Goal: Information Seeking & Learning: Learn about a topic

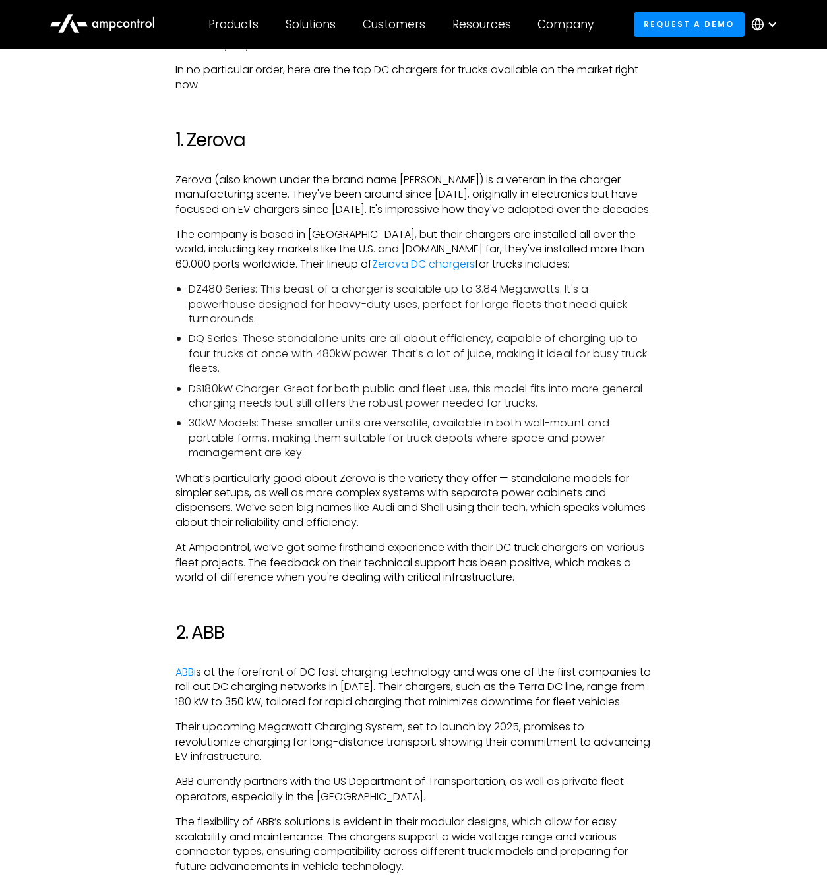
scroll to position [685, 0]
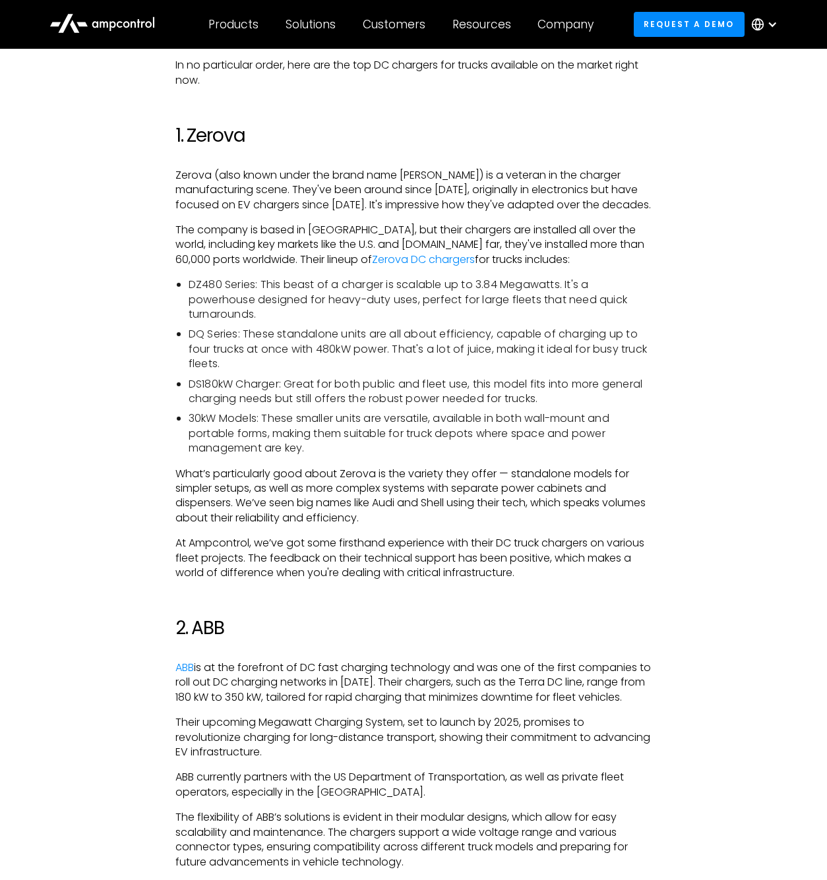
click at [235, 125] on h2 "1. Zerova" at bounding box center [413, 136] width 476 height 22
copy h2 "Zerova"
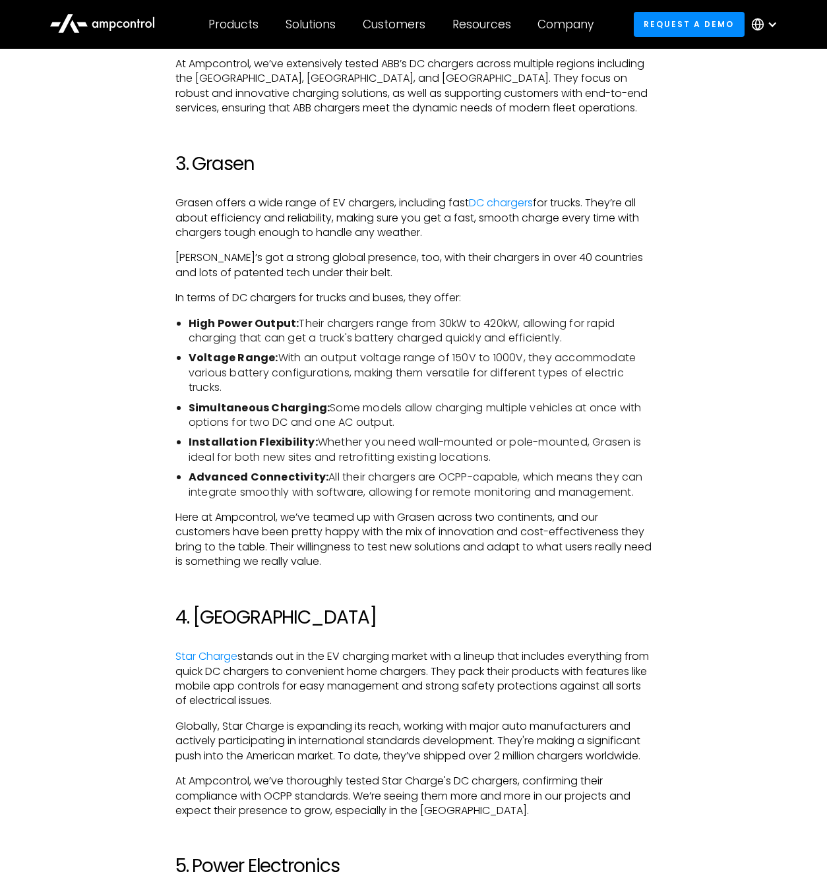
scroll to position [1513, 0]
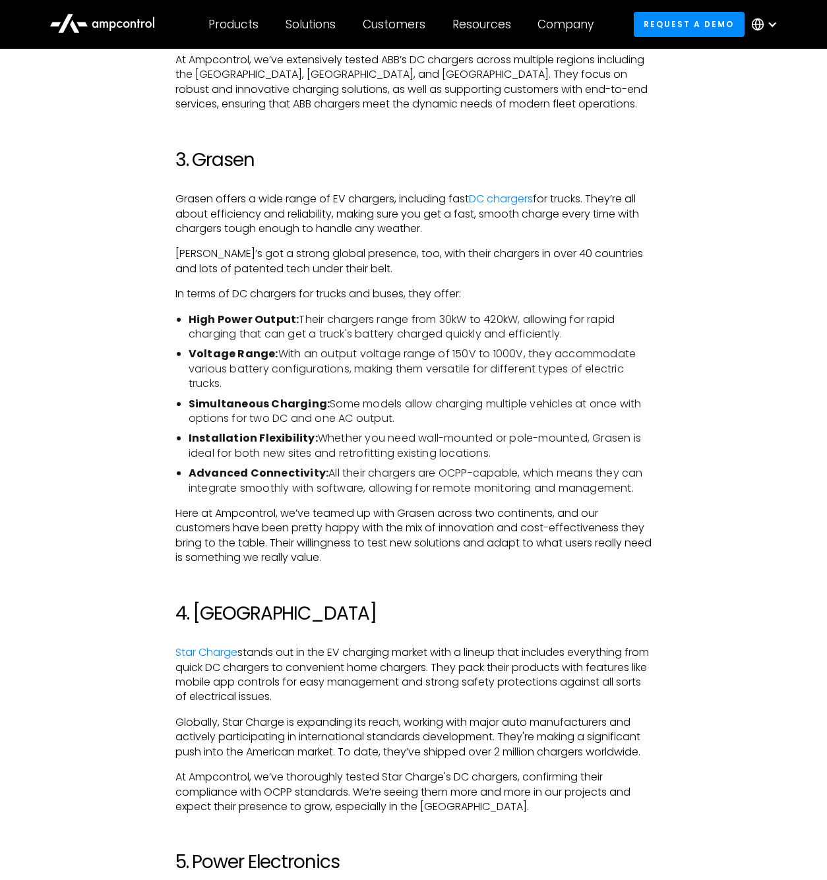
click at [233, 165] on h2 "3. Grasen" at bounding box center [413, 160] width 476 height 22
copy h2 "Grasen"
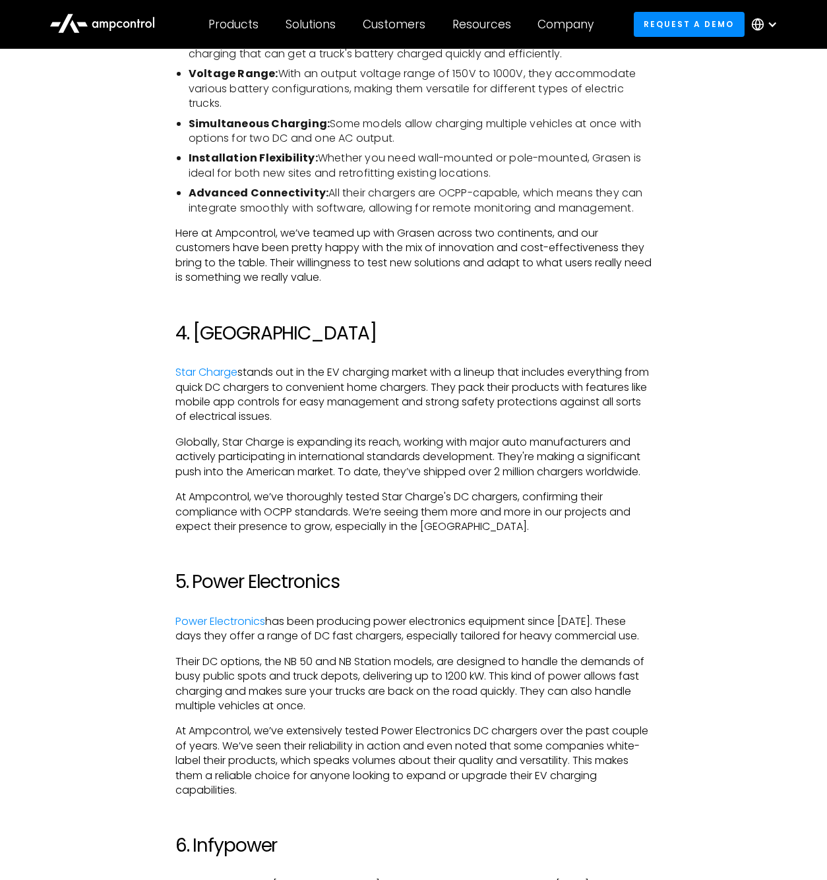
scroll to position [1797, 0]
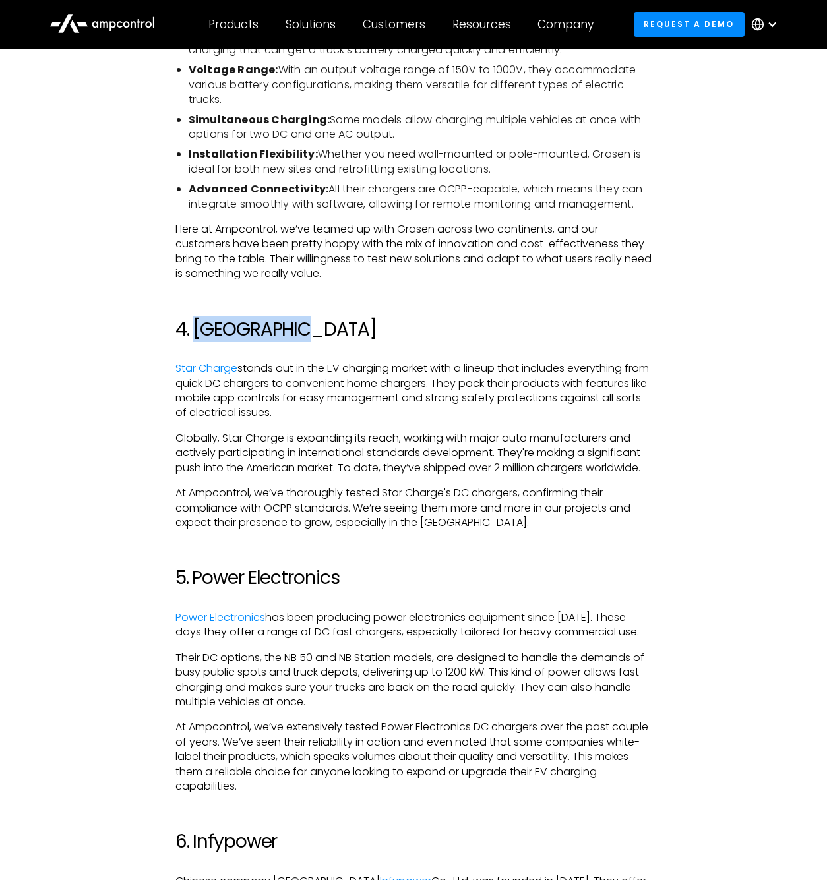
drag, startPoint x: 293, startPoint y: 326, endPoint x: 193, endPoint y: 326, distance: 100.9
click at [193, 326] on h2 "4. [GEOGRAPHIC_DATA]" at bounding box center [413, 330] width 476 height 22
copy h2 "Star Charge"
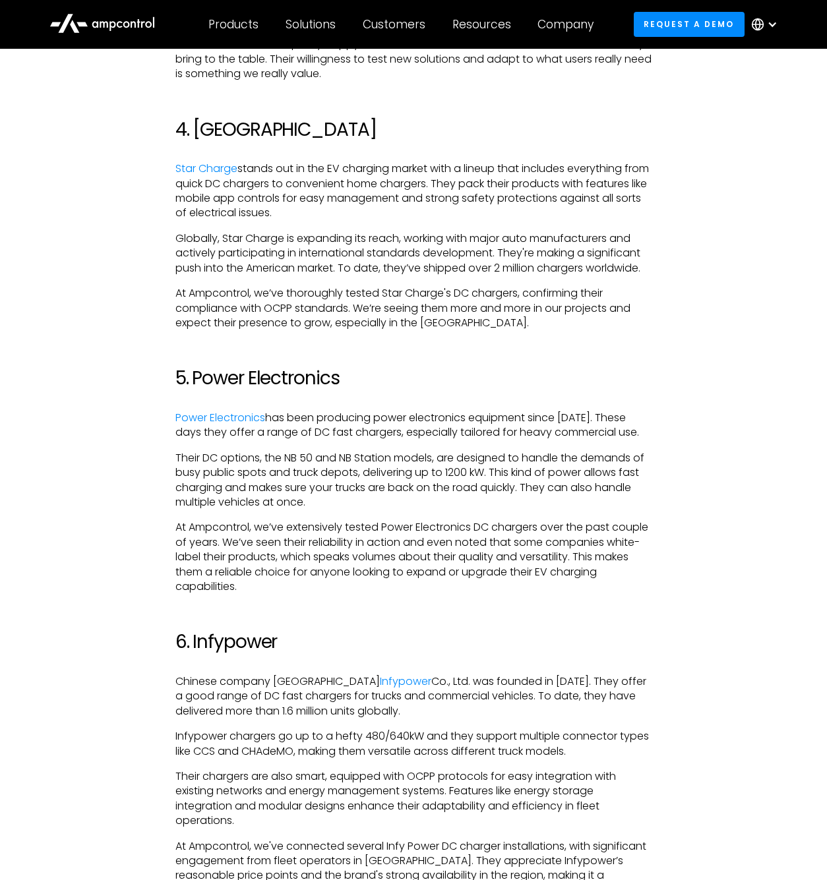
click at [341, 374] on h2 "5. Power Electronics" at bounding box center [413, 378] width 476 height 22
drag, startPoint x: 347, startPoint y: 376, endPoint x: 191, endPoint y: 379, distance: 155.6
click at [191, 379] on h2 "5. Power Electronics" at bounding box center [413, 378] width 476 height 22
copy h2 "Power Electronics"
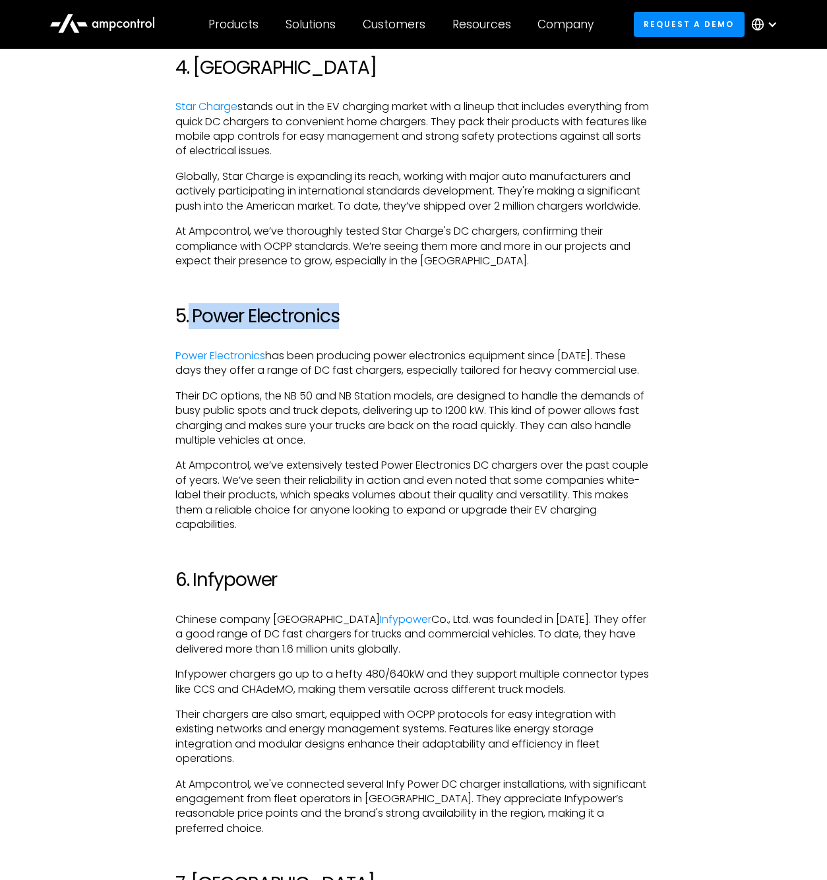
scroll to position [2063, 0]
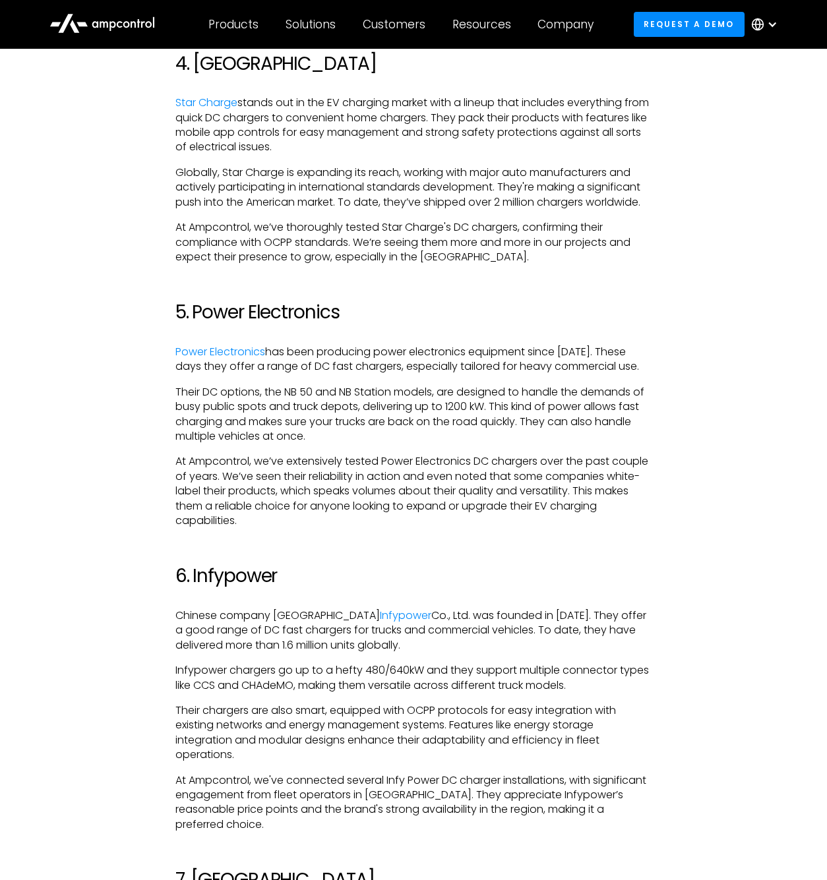
click at [240, 565] on h2 "6. Infypower" at bounding box center [413, 576] width 476 height 22
copy h2 "Infypower"
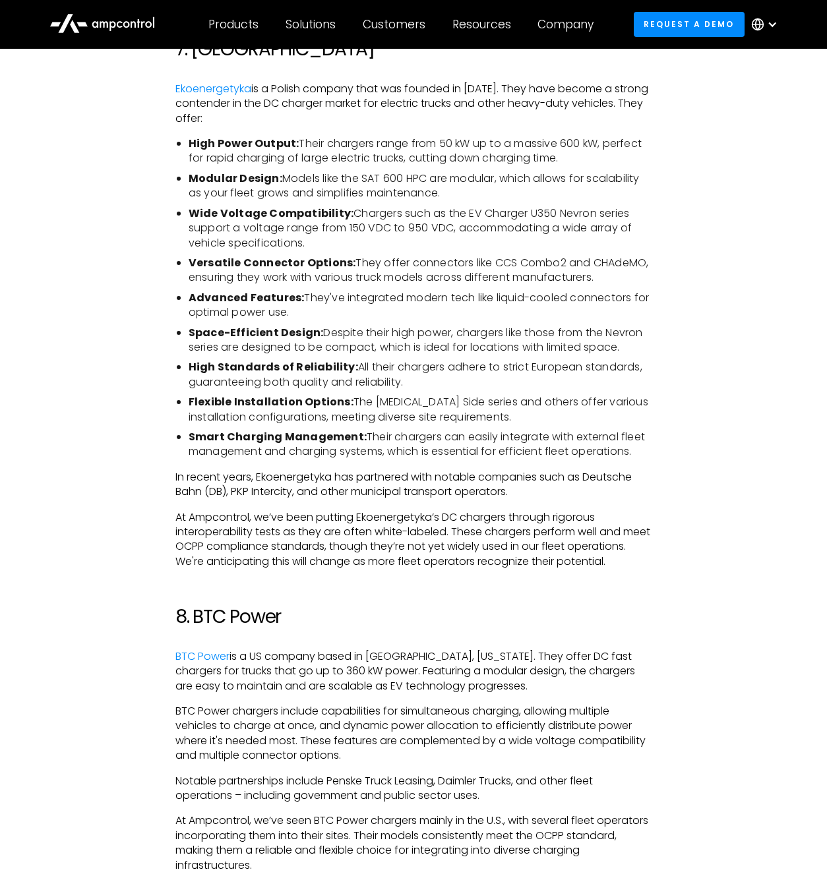
scroll to position [3112, 0]
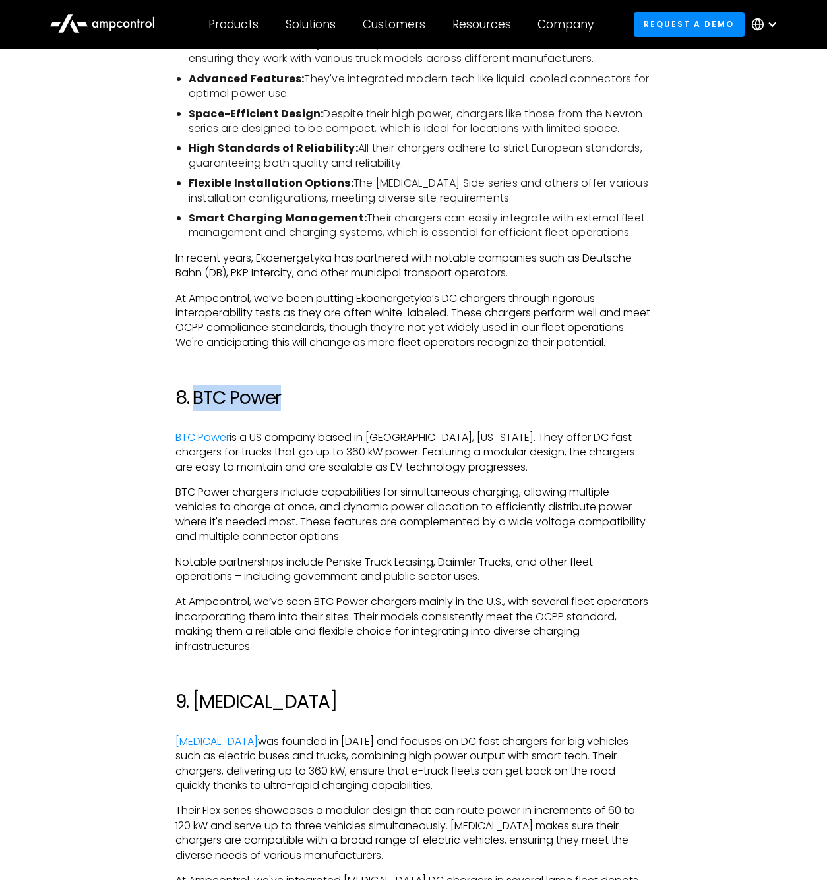
drag, startPoint x: 195, startPoint y: 392, endPoint x: 314, endPoint y: 392, distance: 118.7
click at [314, 392] on h2 "8. BTC Power" at bounding box center [413, 398] width 476 height 22
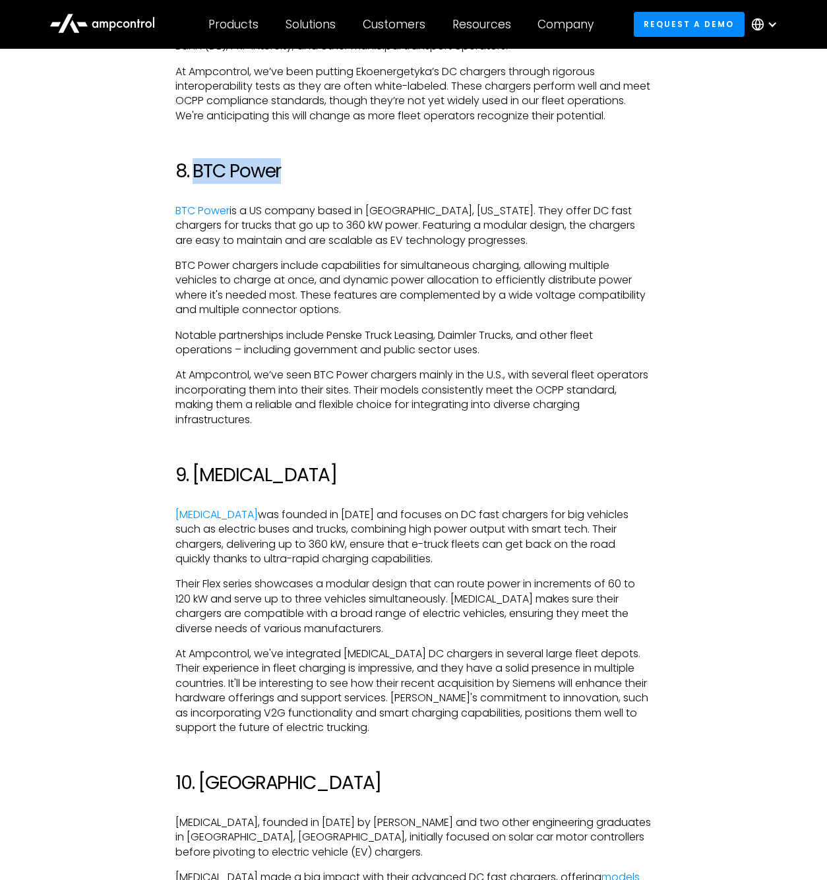
scroll to position [3356, 0]
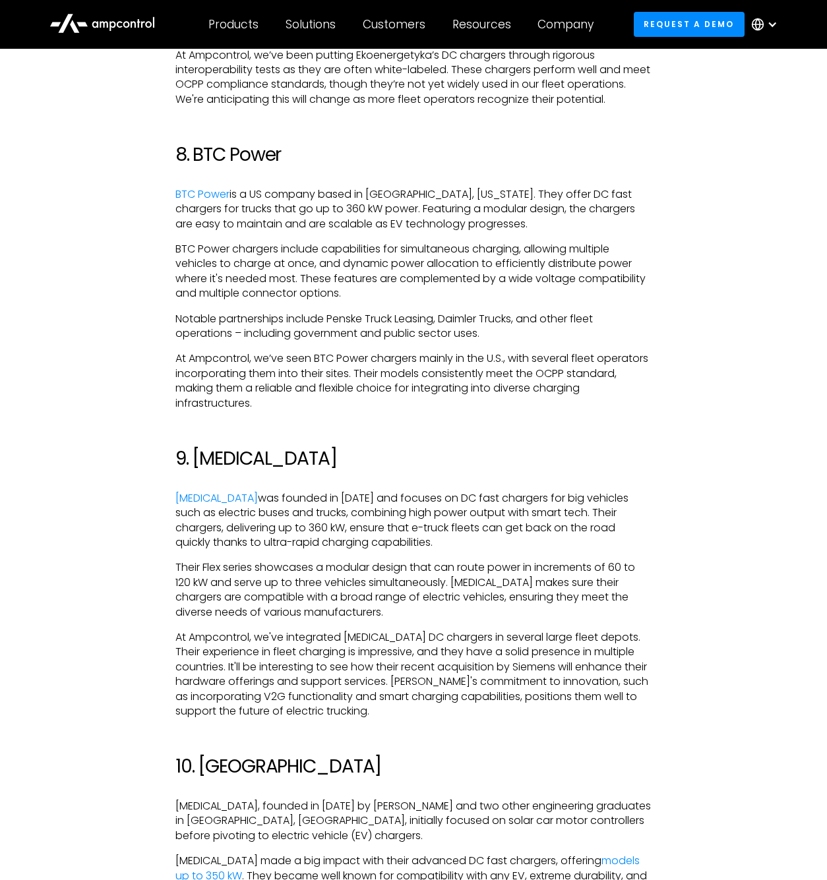
click at [230, 448] on h2 "9. [MEDICAL_DATA]" at bounding box center [413, 459] width 476 height 22
copy h2 "[MEDICAL_DATA]"
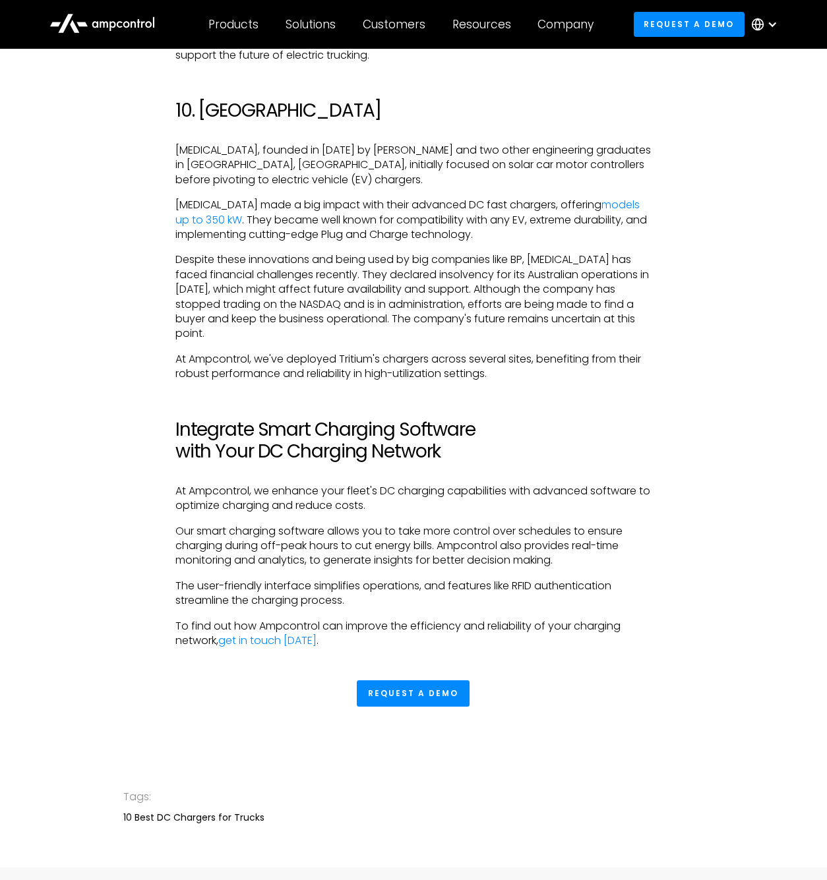
scroll to position [4229, 0]
